Goal: Task Accomplishment & Management: Use online tool/utility

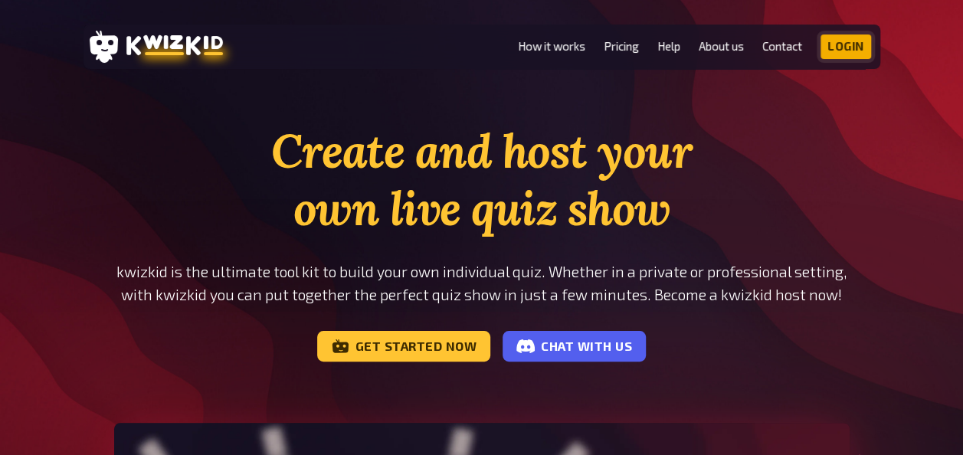
click at [855, 43] on link "Login" at bounding box center [846, 46] width 51 height 25
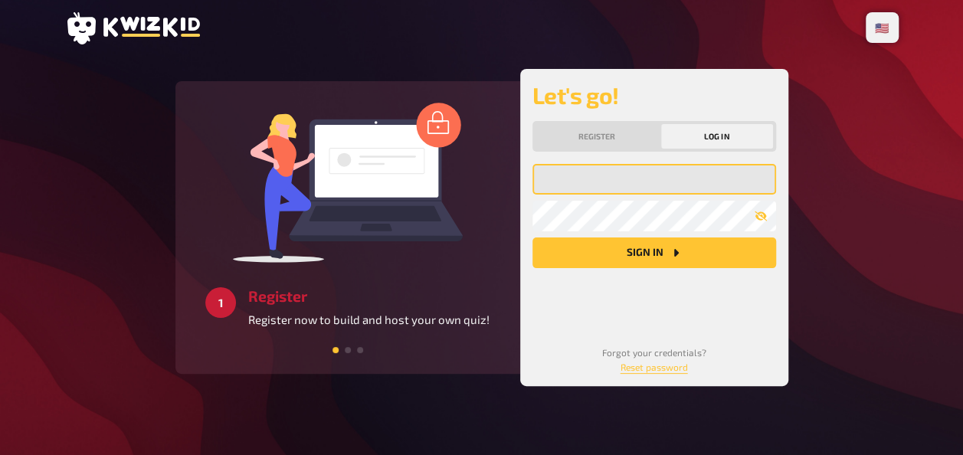
click at [655, 181] on input "email" at bounding box center [655, 179] width 244 height 31
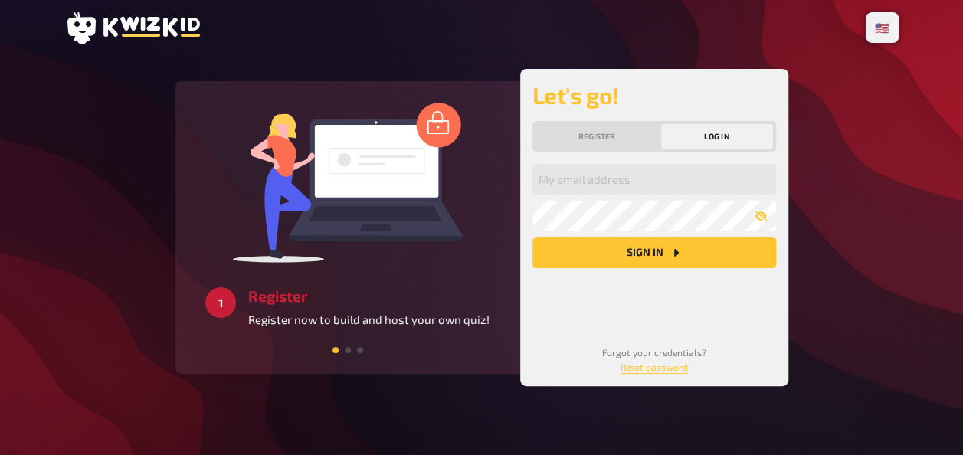
click at [713, 141] on button "Log in" at bounding box center [717, 136] width 112 height 25
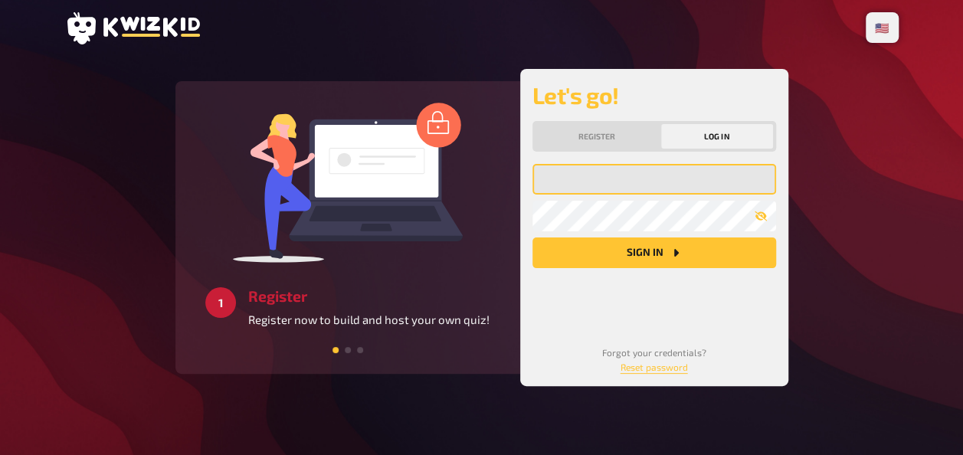
click at [636, 173] on input "email" at bounding box center [655, 179] width 244 height 31
type input "[EMAIL_ADDRESS][DOMAIN_NAME]"
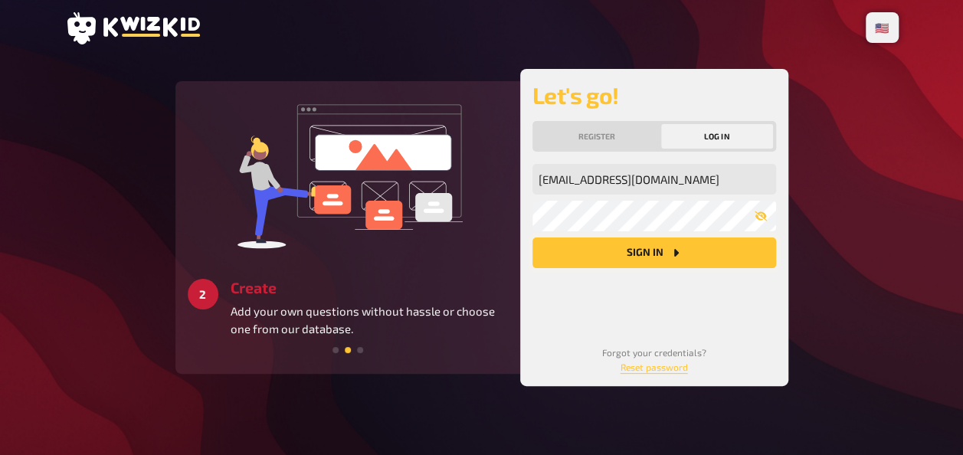
click at [642, 250] on button "Sign in" at bounding box center [655, 253] width 244 height 31
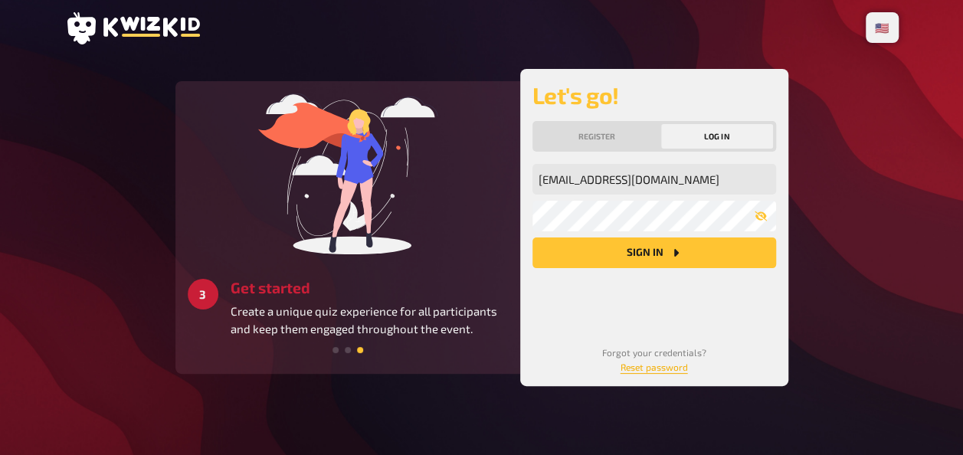
click at [668, 368] on link "Reset password" at bounding box center [654, 367] width 67 height 11
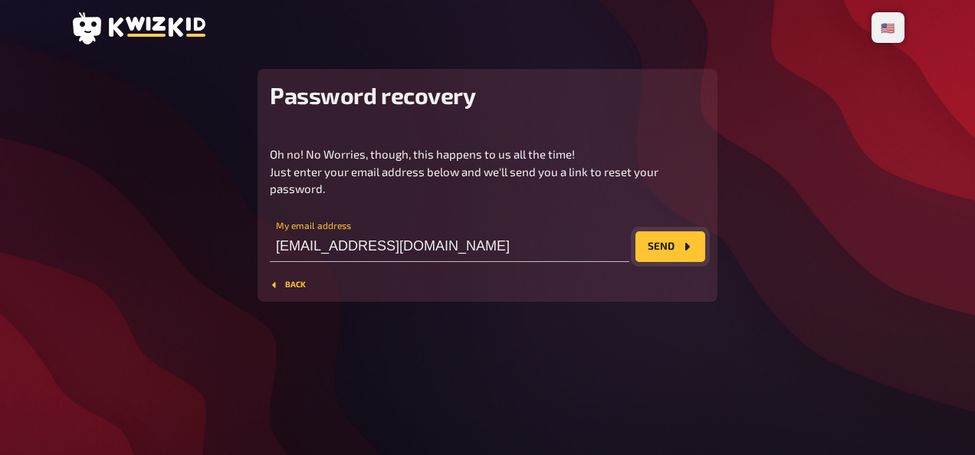
click at [670, 245] on button "Send" at bounding box center [670, 246] width 70 height 31
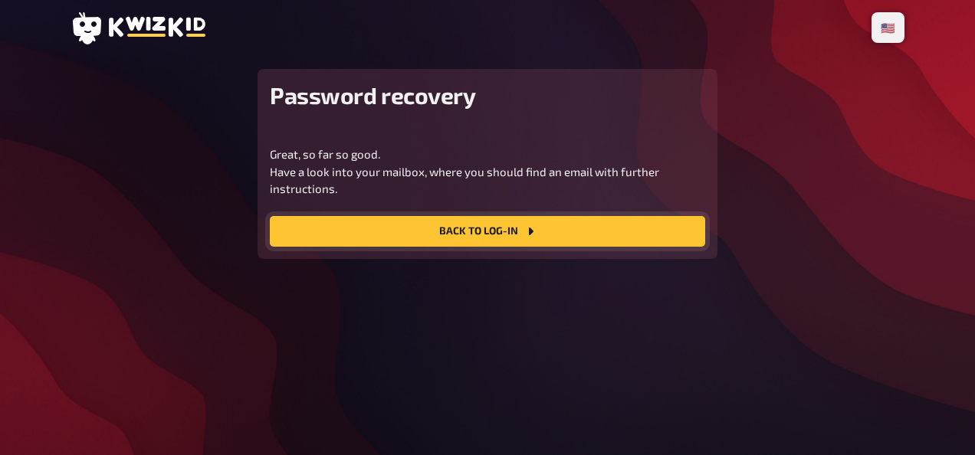
click at [516, 233] on link "Back to Log-In" at bounding box center [487, 231] width 435 height 31
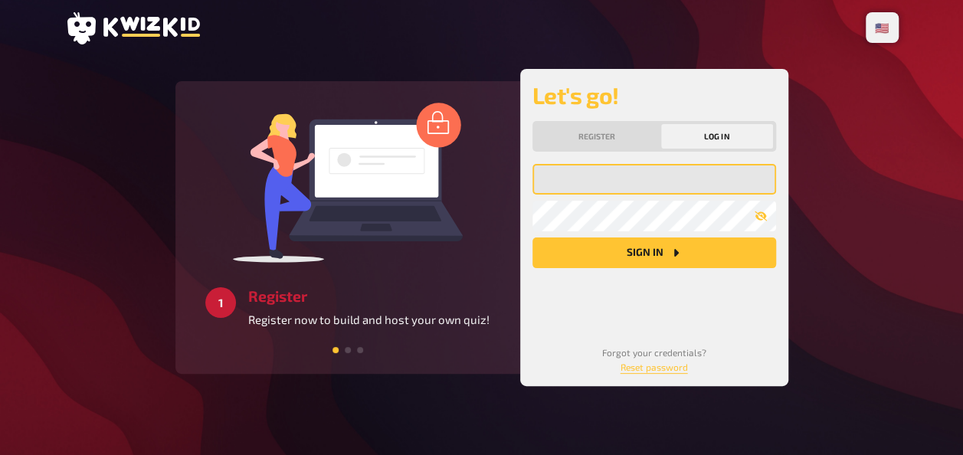
click at [612, 184] on input "email" at bounding box center [655, 179] width 244 height 31
type input "[EMAIL_ADDRESS][DOMAIN_NAME]"
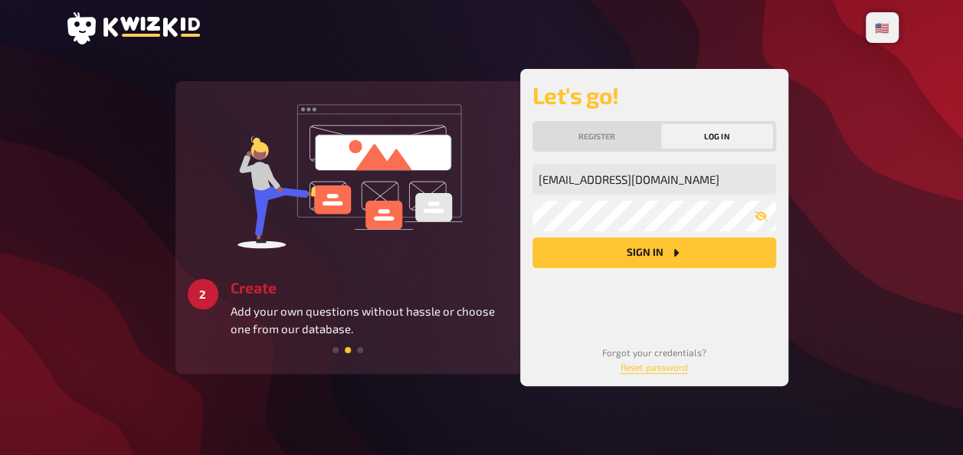
click at [652, 256] on button "Sign in" at bounding box center [655, 253] width 244 height 31
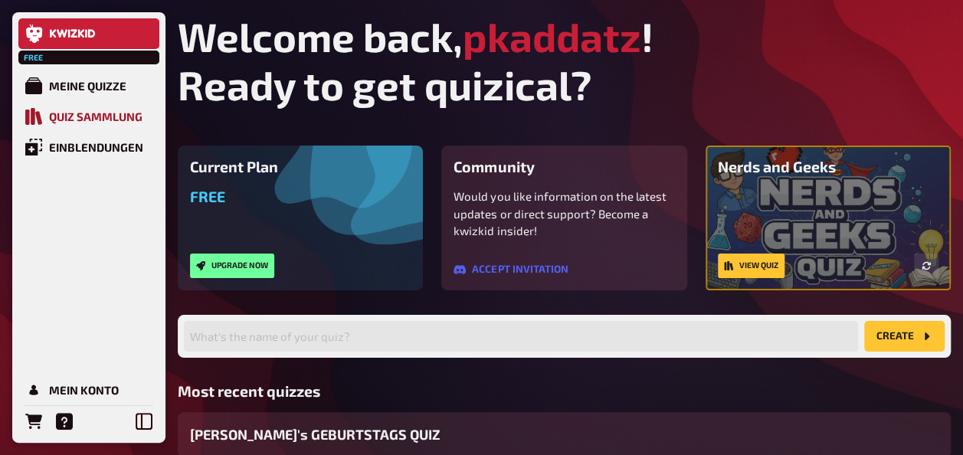
click at [95, 120] on div "Quiz Sammlung" at bounding box center [96, 117] width 94 height 14
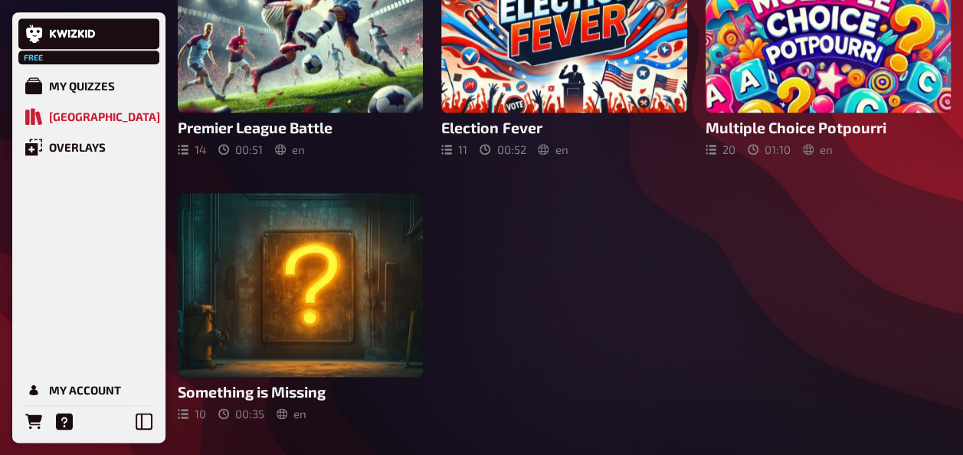
scroll to position [778, 0]
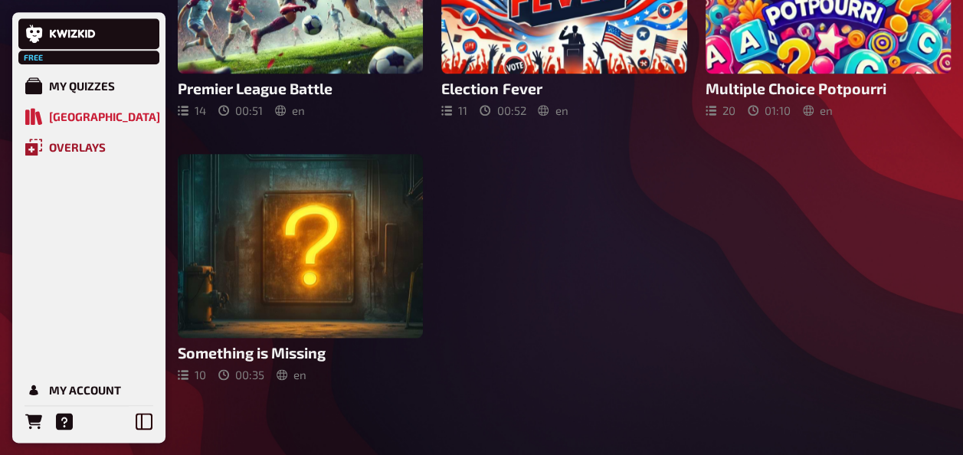
click at [57, 144] on div "Overlays" at bounding box center [77, 147] width 57 height 14
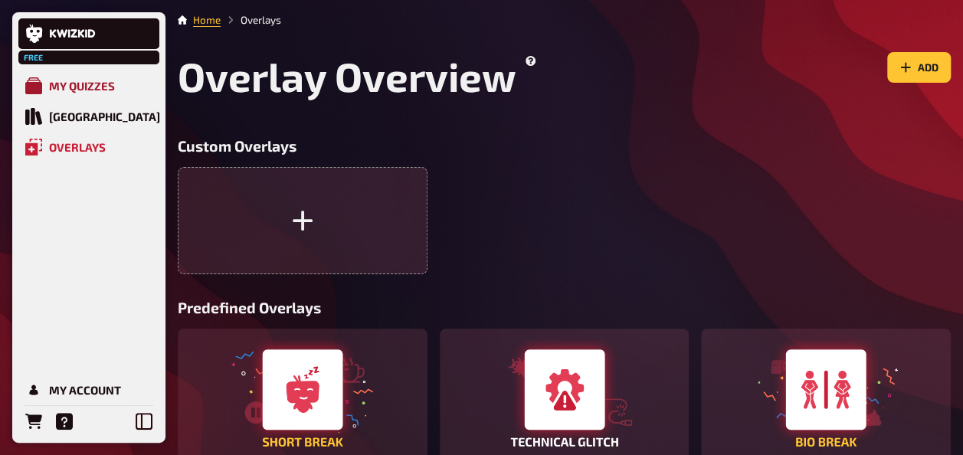
click at [74, 89] on div "My Quizzes" at bounding box center [82, 86] width 66 height 14
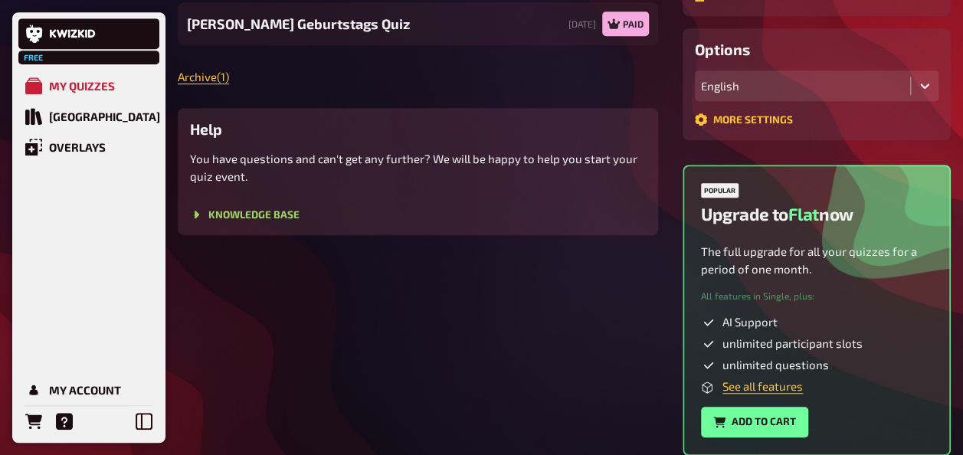
scroll to position [458, 0]
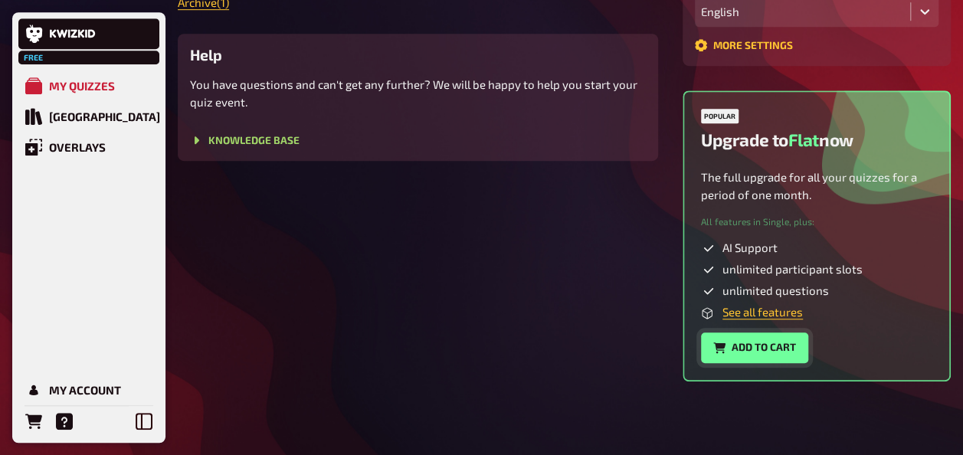
click at [786, 348] on button "Add to cart" at bounding box center [754, 348] width 107 height 31
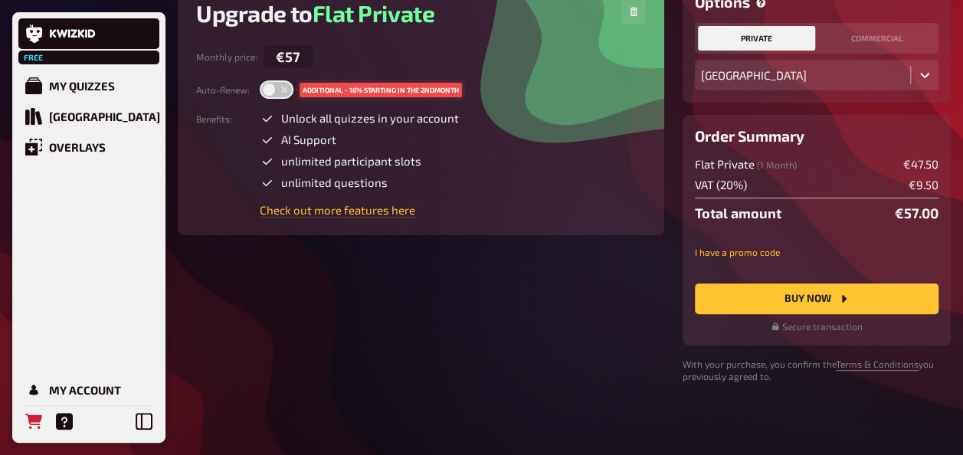
scroll to position [158, 0]
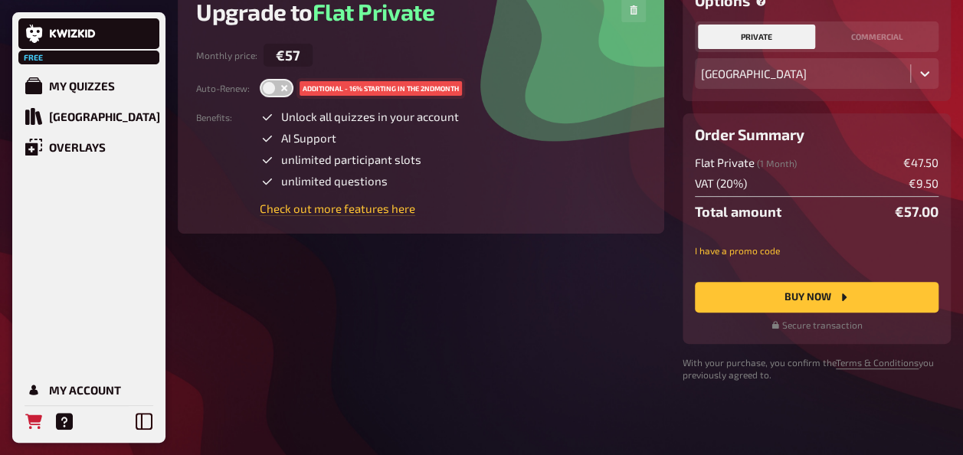
click at [274, 90] on div at bounding box center [276, 88] width 25 height 9
click at [260, 79] on input "checkbox" at bounding box center [259, 78] width 1 height 1
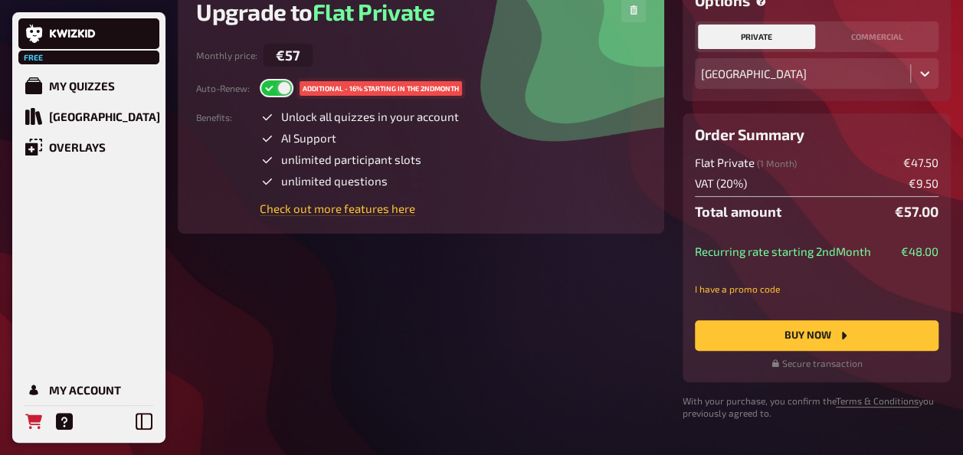
click at [274, 90] on div at bounding box center [276, 88] width 25 height 9
click at [260, 79] on input "checkbox" at bounding box center [259, 78] width 1 height 1
checkbox input "false"
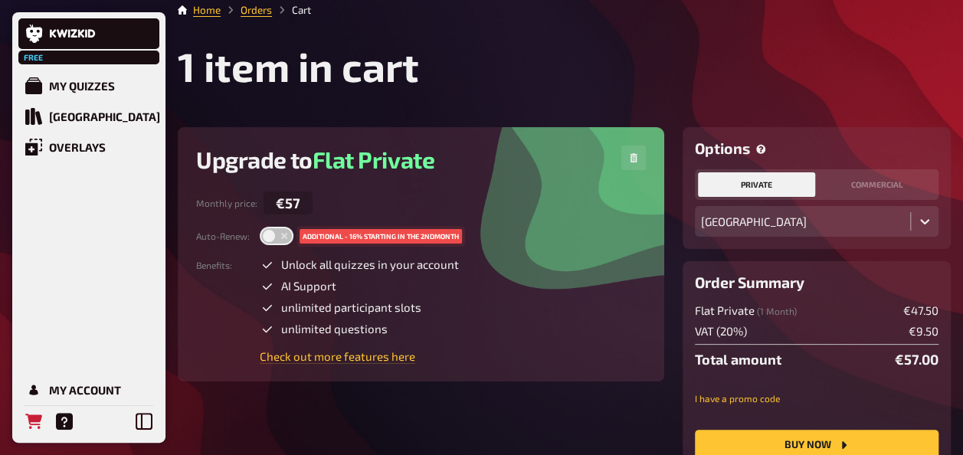
scroll to position [5, 0]
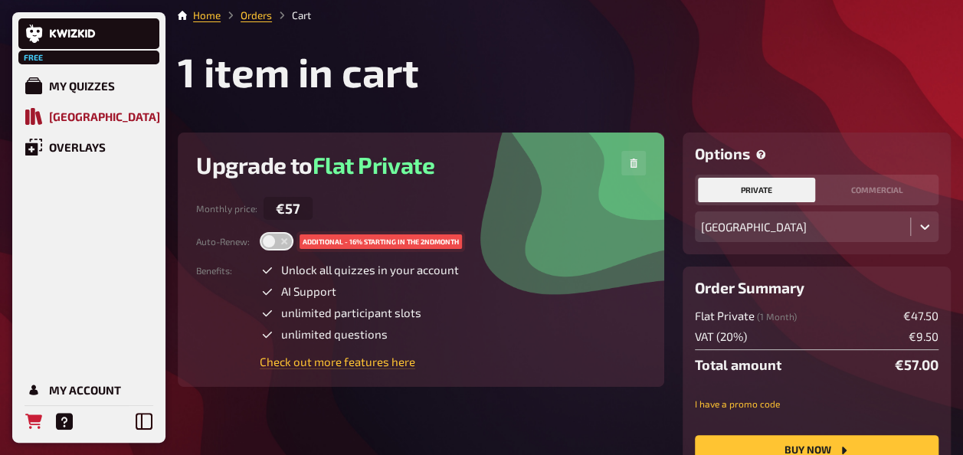
click at [78, 118] on div "[GEOGRAPHIC_DATA]" at bounding box center [104, 117] width 111 height 14
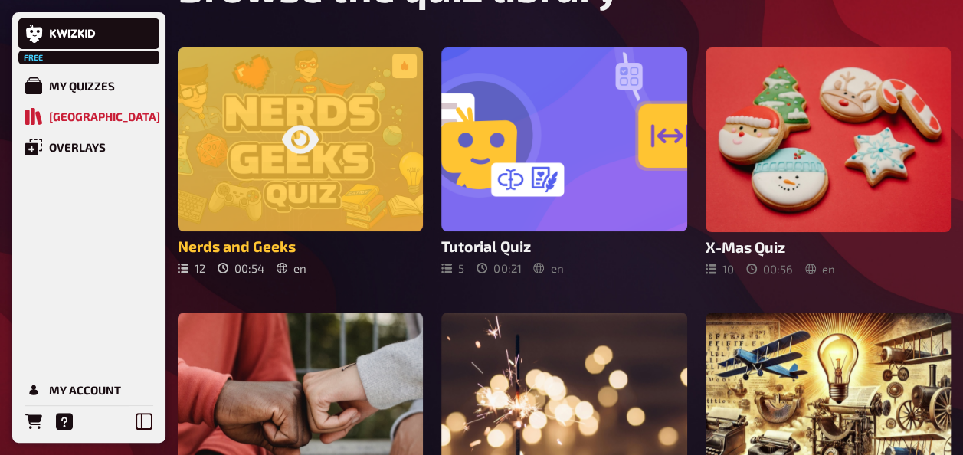
scroll to position [230, 0]
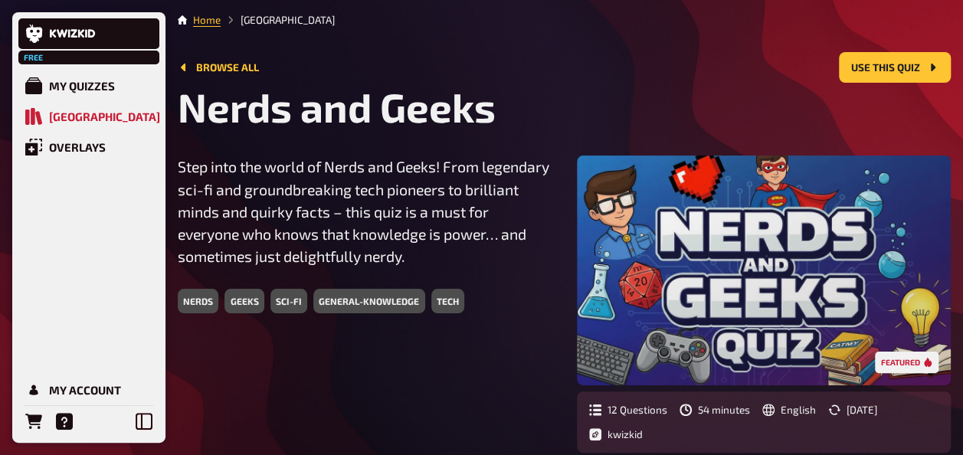
click at [256, 20] on li "[GEOGRAPHIC_DATA]" at bounding box center [278, 19] width 114 height 15
click at [201, 21] on link "Home" at bounding box center [207, 20] width 28 height 12
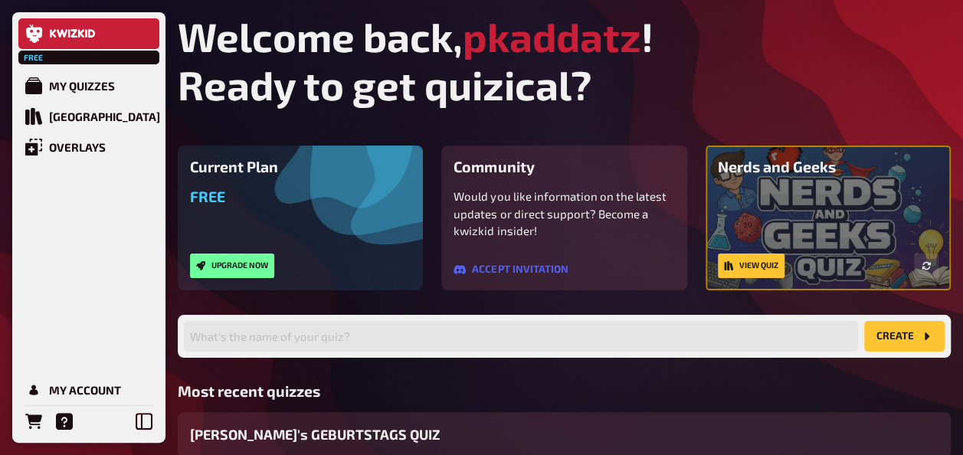
click at [64, 38] on link at bounding box center [88, 33] width 141 height 31
click at [41, 53] on span "Free" at bounding box center [34, 57] width 28 height 9
click at [26, 59] on span "Free" at bounding box center [34, 57] width 28 height 9
click at [60, 107] on link "[GEOGRAPHIC_DATA]" at bounding box center [88, 116] width 141 height 31
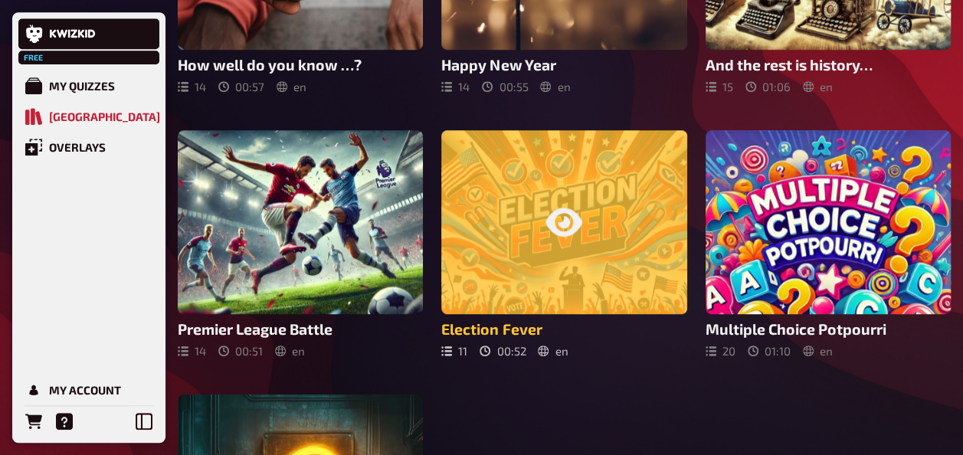
scroll to position [766, 0]
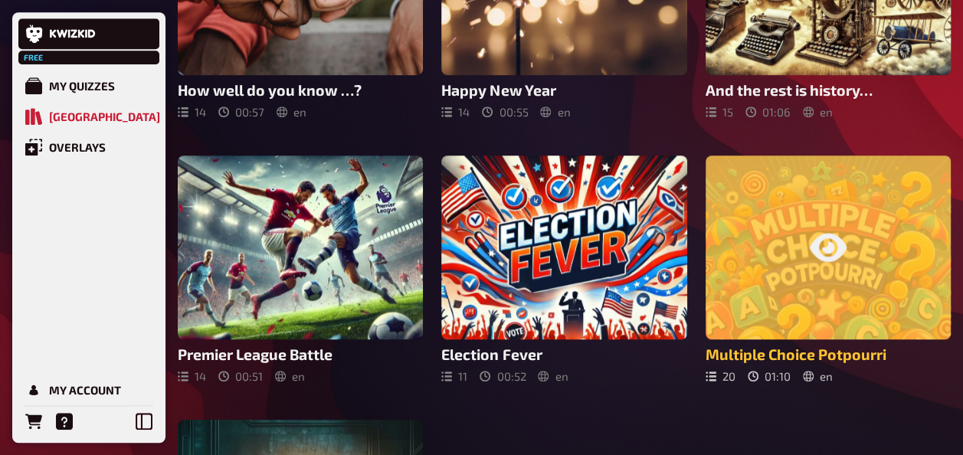
scroll to position [625, 0]
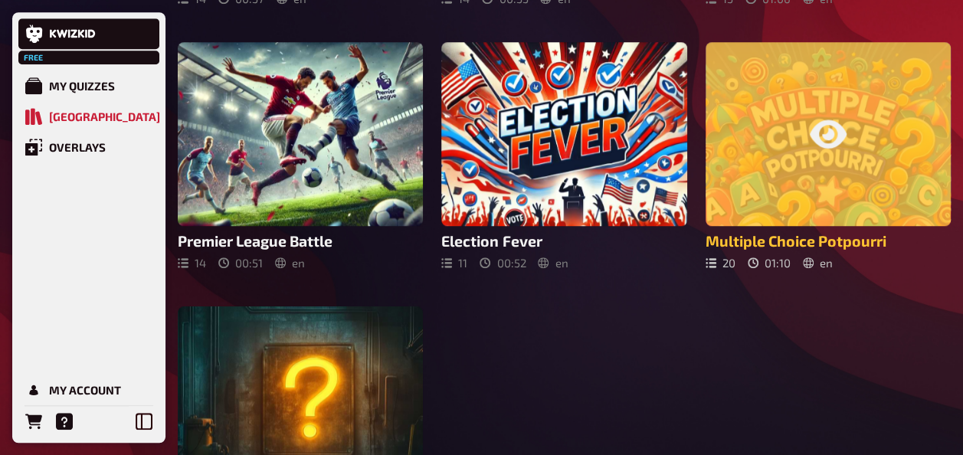
click at [850, 187] on div at bounding box center [828, 134] width 245 height 184
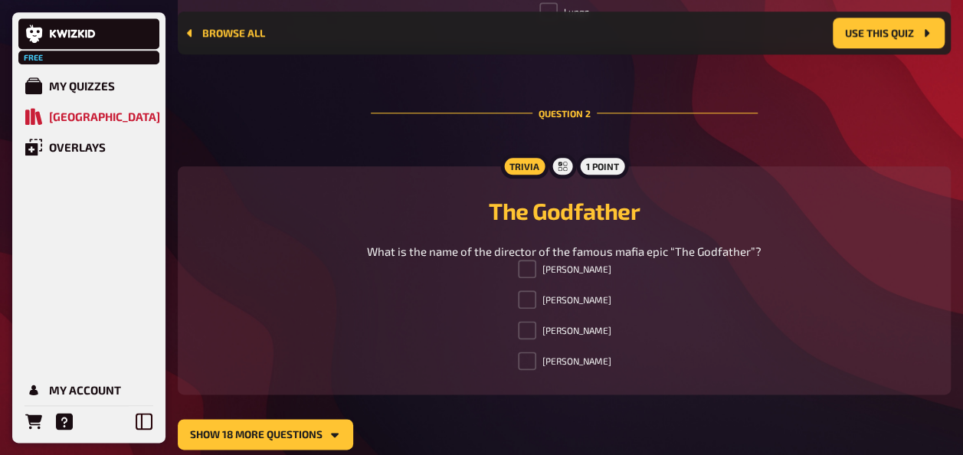
scroll to position [840, 0]
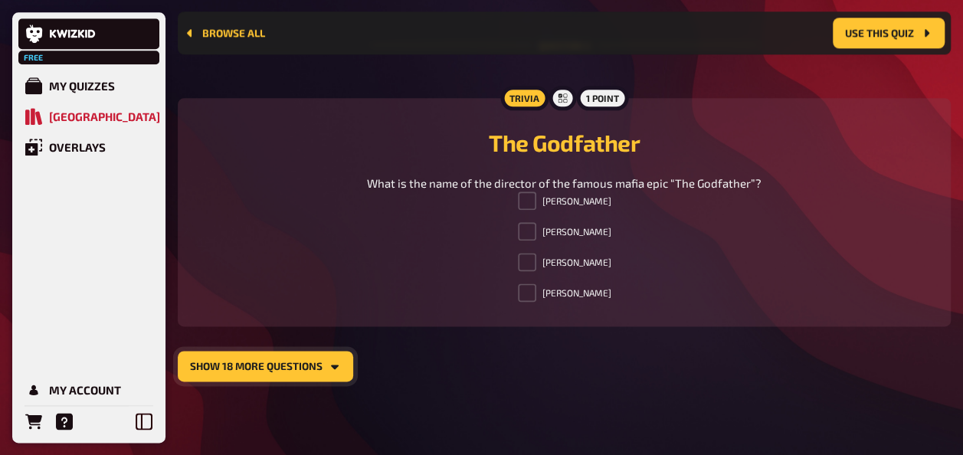
click at [302, 365] on button "show 18 more questions" at bounding box center [266, 366] width 176 height 31
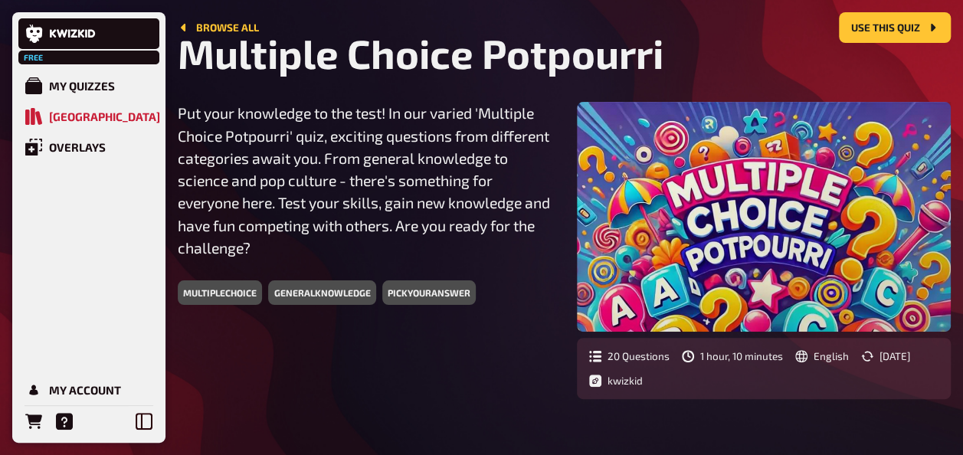
scroll to position [0, 0]
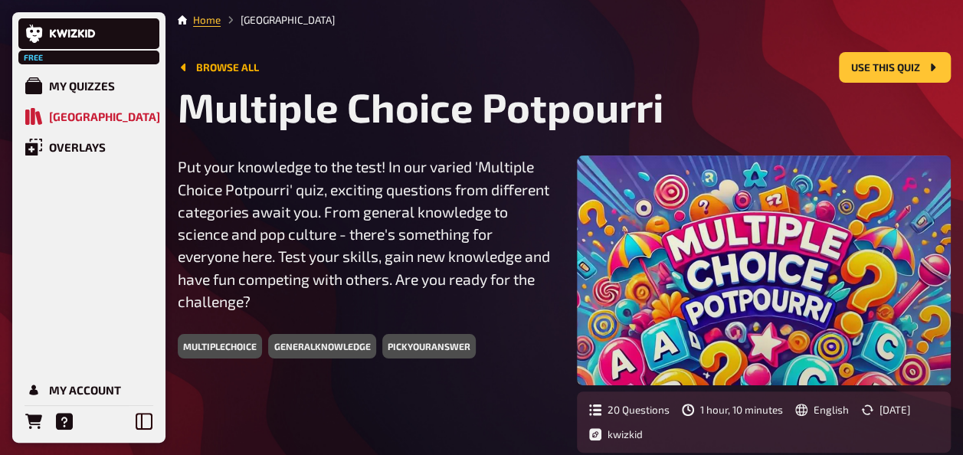
click at [212, 66] on link "Browse all" at bounding box center [218, 67] width 81 height 12
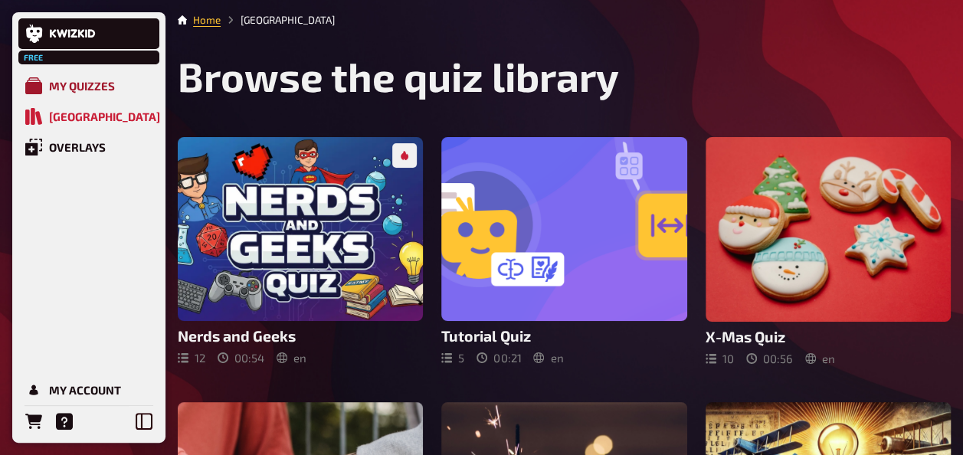
click at [80, 78] on link "My Quizzes" at bounding box center [88, 86] width 141 height 31
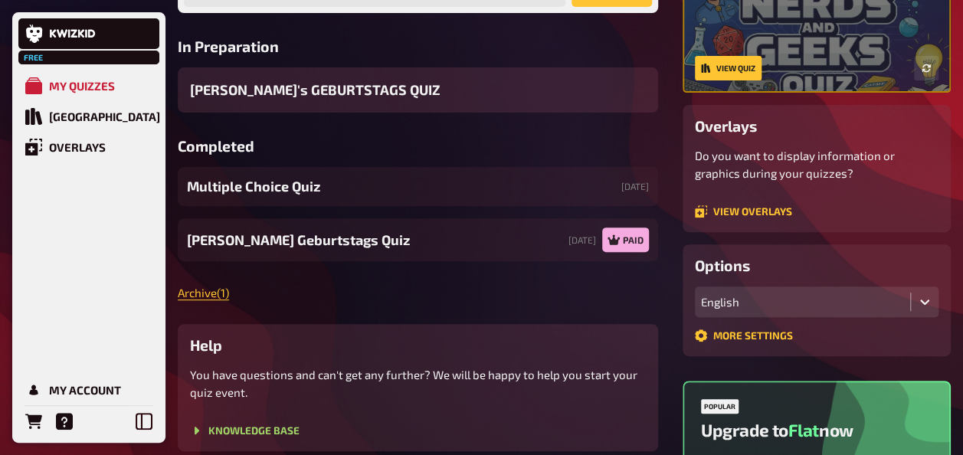
scroll to position [153, 0]
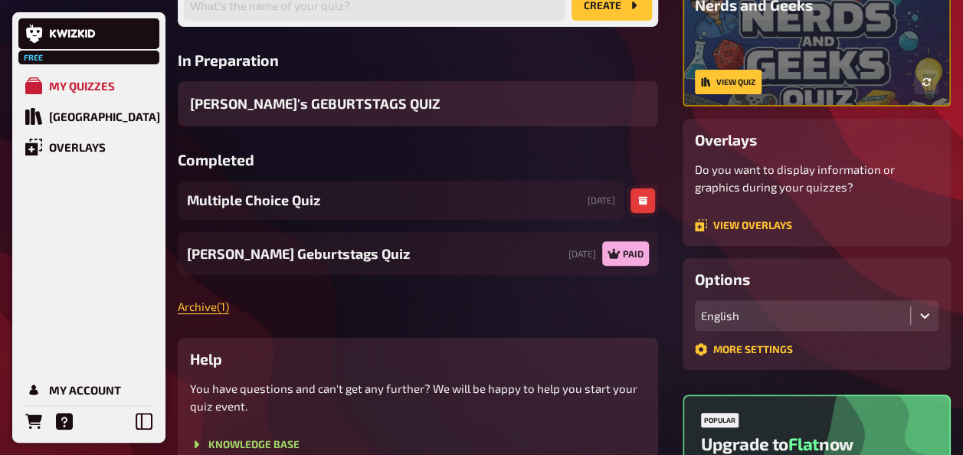
click at [645, 199] on icon "button" at bounding box center [642, 201] width 9 height 8
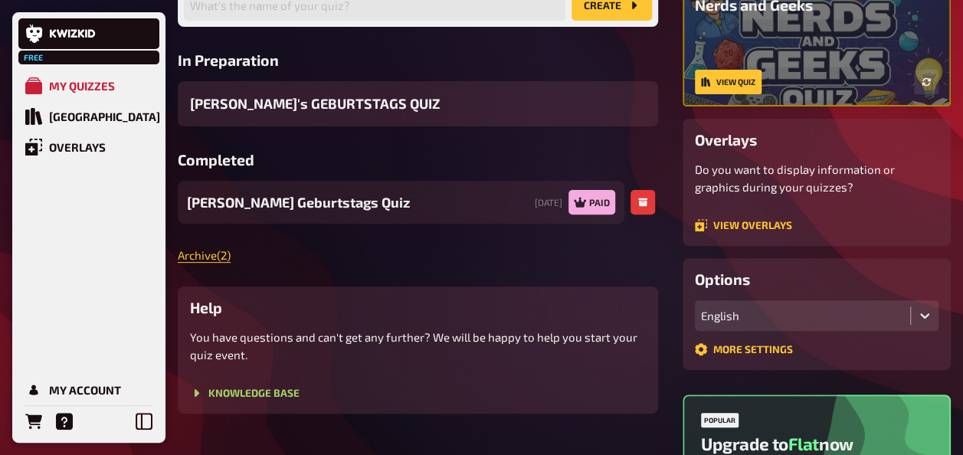
click at [286, 203] on span "[PERSON_NAME] Geburtstags Quiz" at bounding box center [298, 202] width 223 height 21
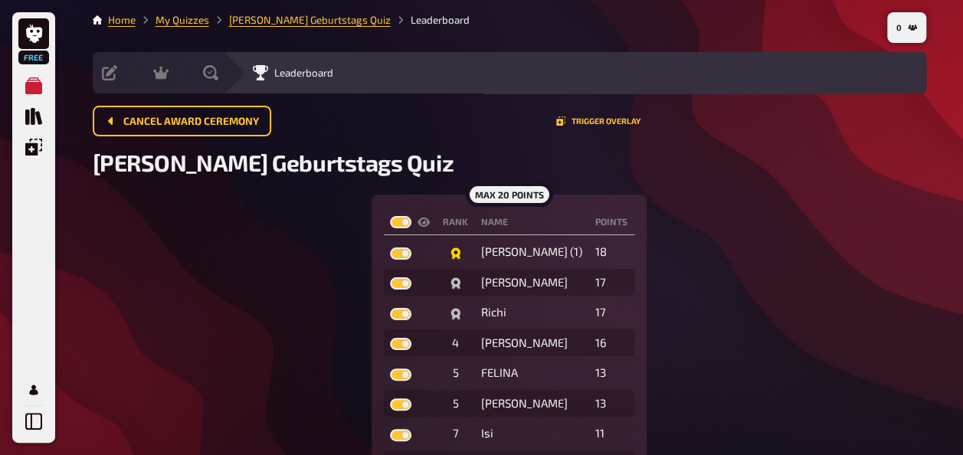
click at [270, 164] on span "[PERSON_NAME] Geburtstags Quiz" at bounding box center [274, 163] width 362 height 28
click at [579, 121] on button "Trigger Overlay" at bounding box center [598, 121] width 84 height 9
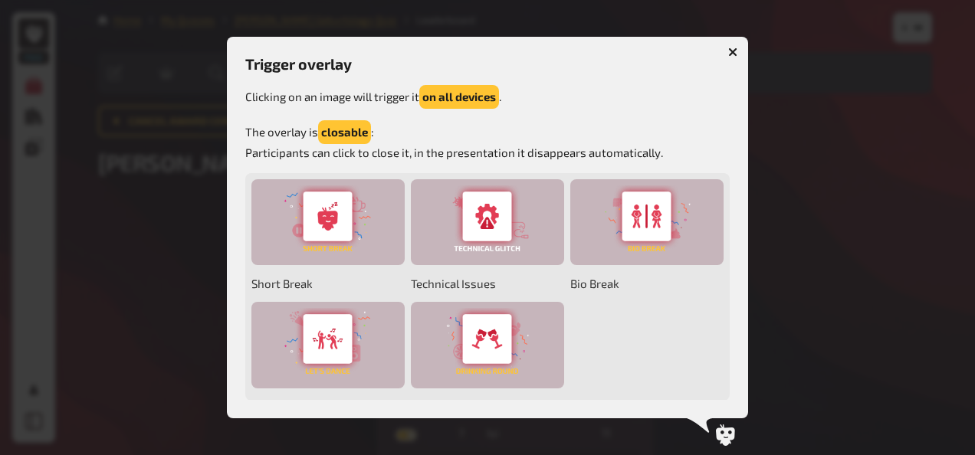
click at [724, 52] on button "button" at bounding box center [732, 52] width 25 height 25
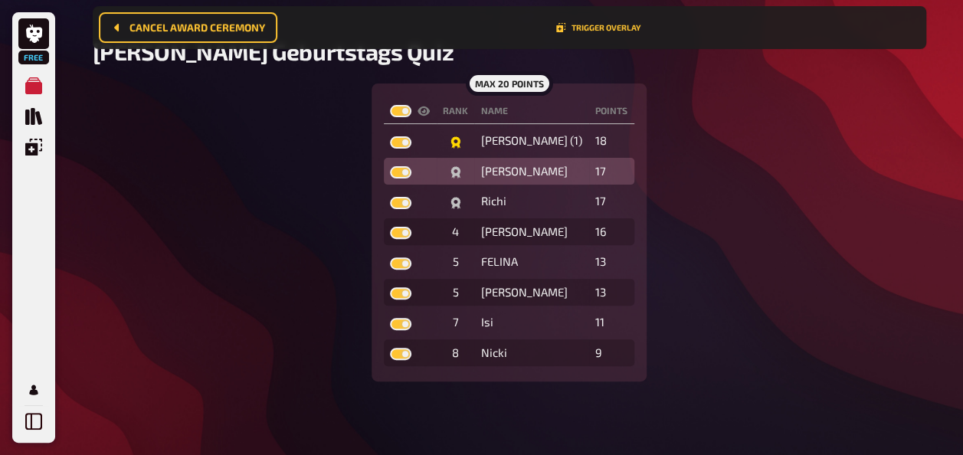
scroll to position [124, 0]
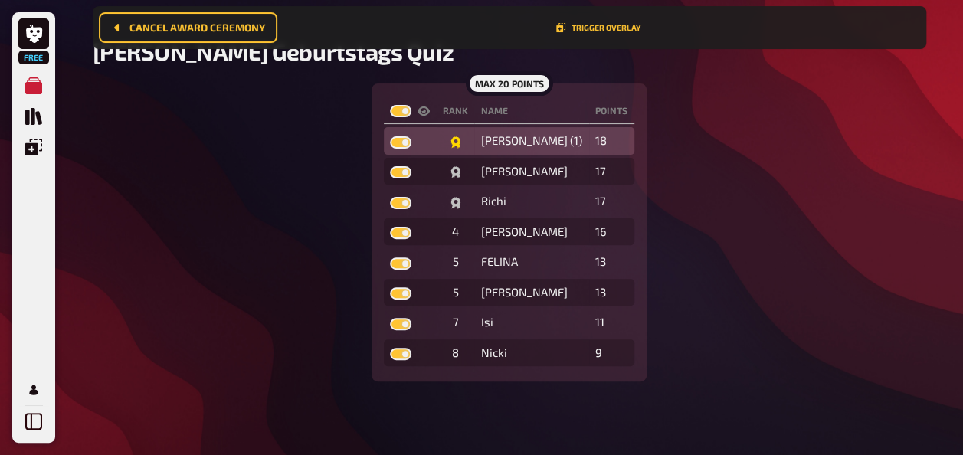
click at [405, 139] on label at bounding box center [400, 142] width 21 height 12
click at [390, 136] on input "checkbox" at bounding box center [389, 136] width 1 height 1
checkbox input "false"
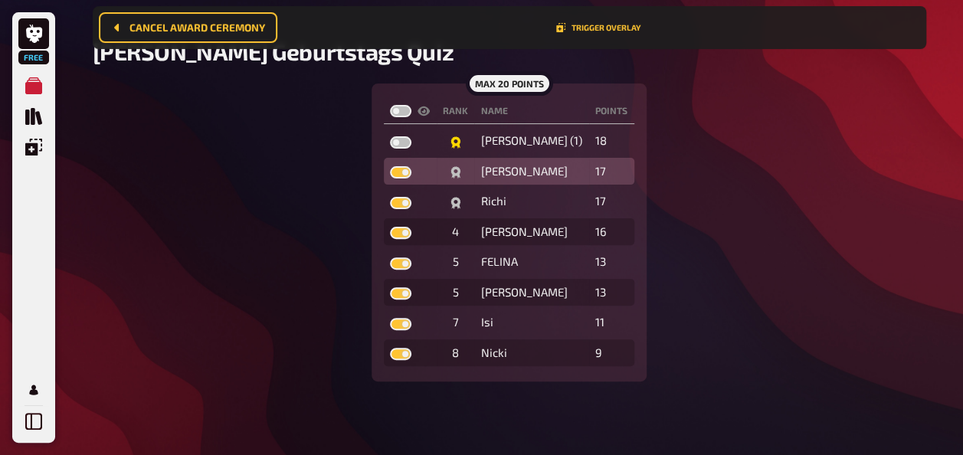
click at [403, 172] on label at bounding box center [400, 172] width 21 height 12
click at [390, 166] on input "checkbox" at bounding box center [389, 166] width 1 height 1
checkbox input "false"
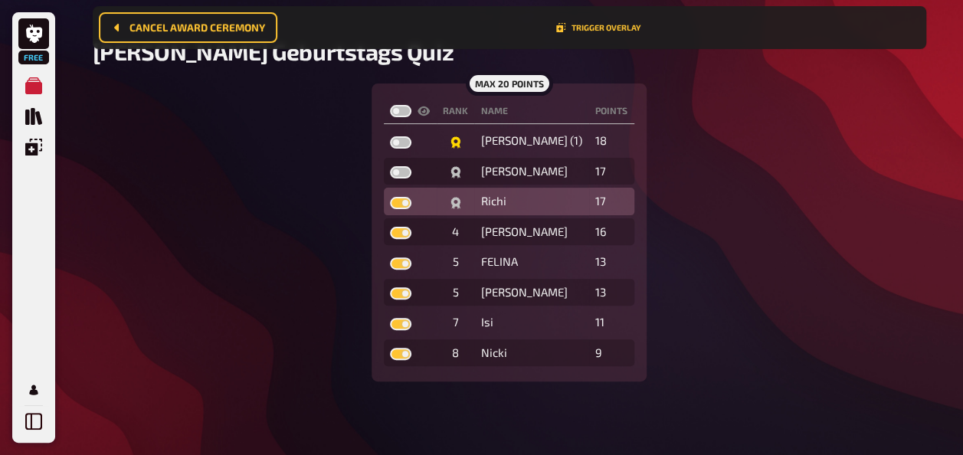
click at [407, 202] on label at bounding box center [400, 203] width 21 height 12
click at [390, 197] on input "checkbox" at bounding box center [389, 196] width 1 height 1
checkbox input "false"
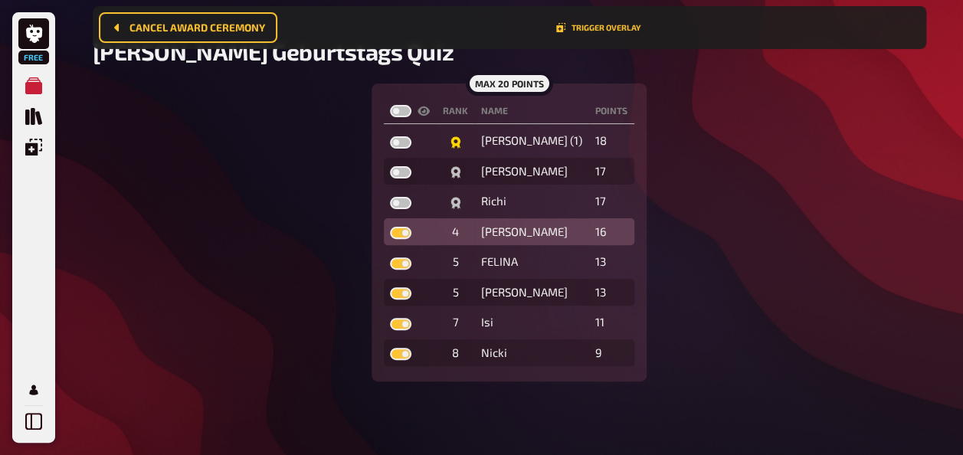
click at [403, 237] on label at bounding box center [400, 233] width 21 height 12
click at [390, 227] on input "checkbox" at bounding box center [389, 226] width 1 height 1
checkbox input "false"
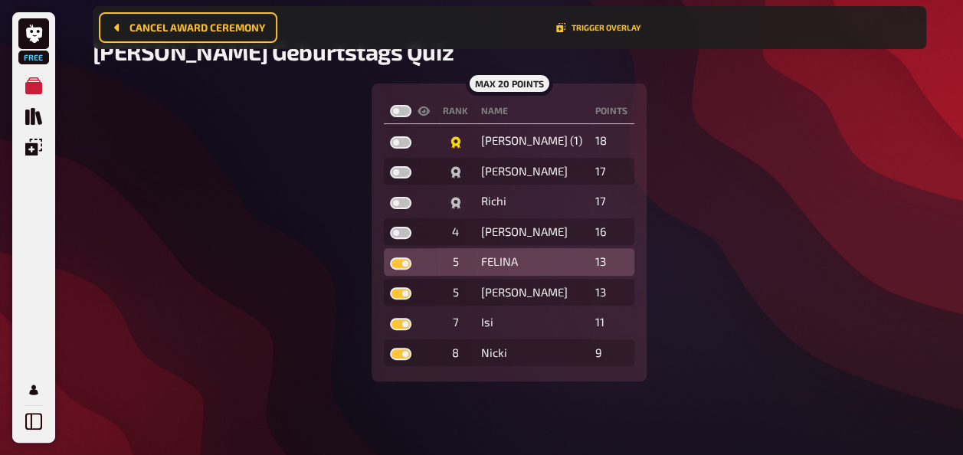
click at [403, 258] on label at bounding box center [400, 264] width 21 height 12
click at [390, 257] on input "checkbox" at bounding box center [389, 257] width 1 height 1
checkbox input "false"
